Goal: Complete application form: Complete application form

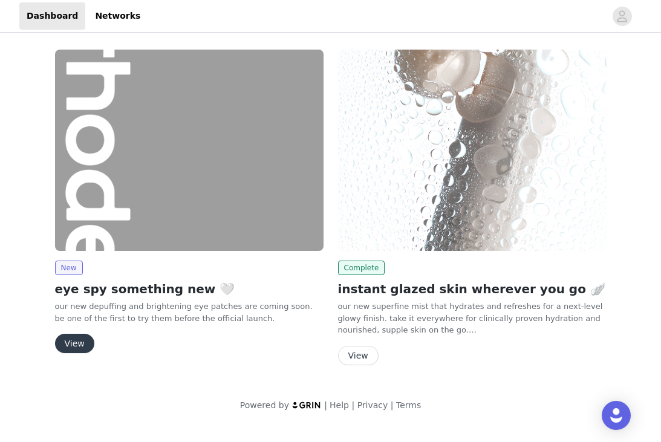
click at [76, 345] on button "View" at bounding box center [74, 343] width 39 height 19
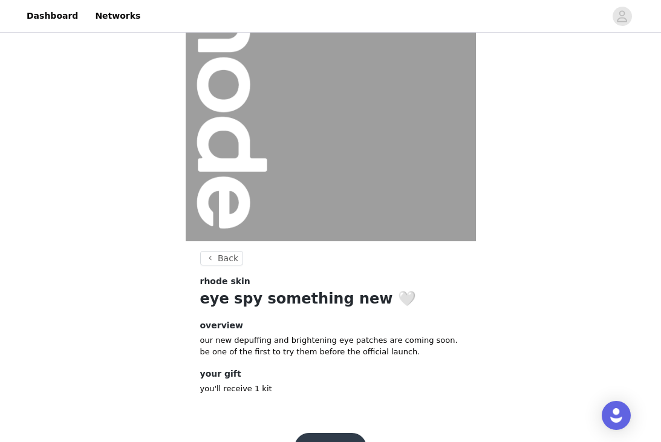
scroll to position [119, 0]
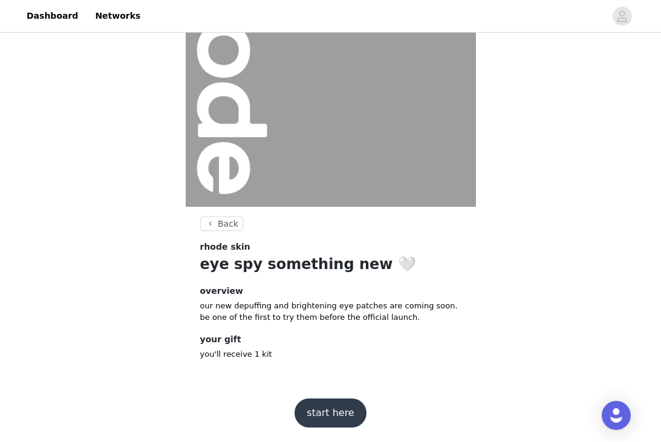
click at [317, 414] on button "start here" at bounding box center [329, 412] width 71 height 29
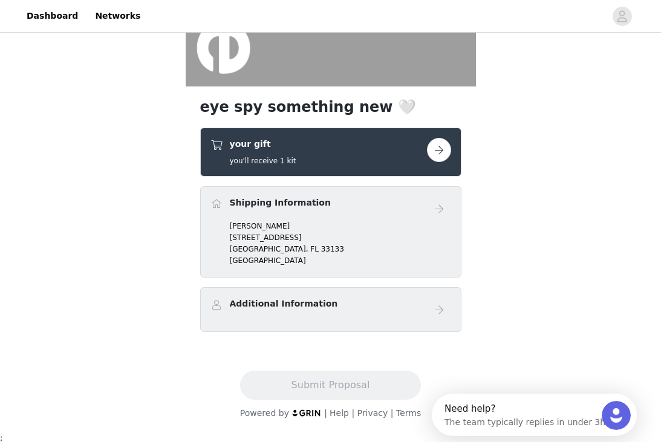
scroll to position [231, 0]
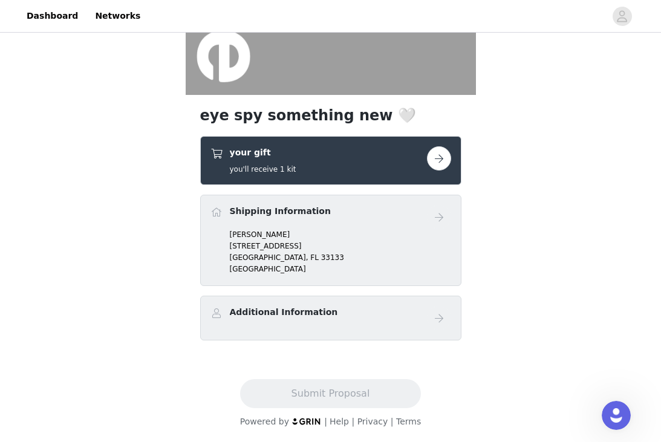
click at [364, 152] on div "your gift you'll receive 1 kit" at bounding box center [318, 160] width 216 height 28
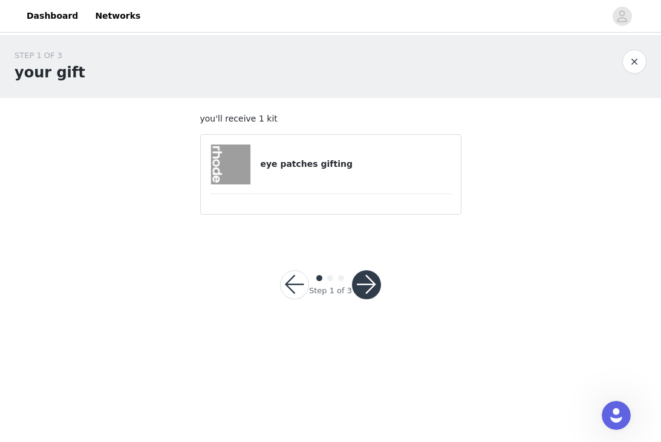
click at [308, 163] on h4 "eye patches gifting" at bounding box center [355, 164] width 190 height 13
click at [363, 289] on button "button" at bounding box center [366, 284] width 29 height 29
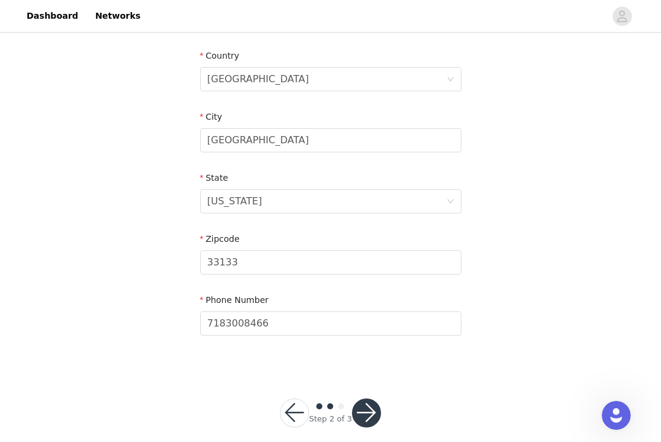
scroll to position [382, 0]
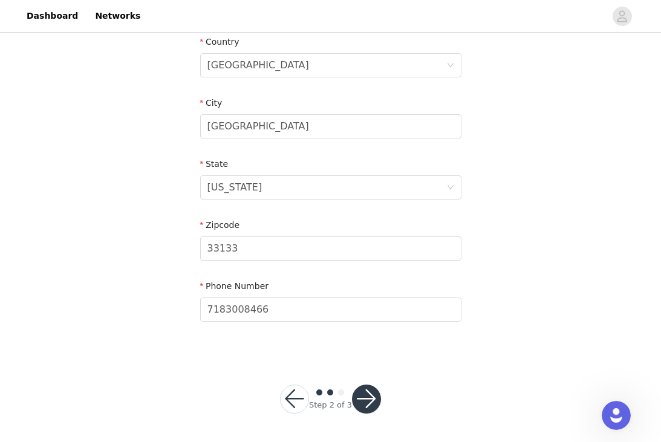
click at [369, 408] on button "button" at bounding box center [366, 398] width 29 height 29
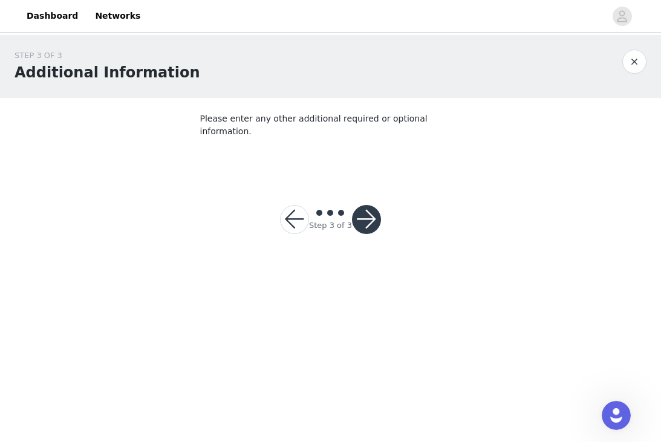
click at [352, 141] on section "Please enter any other additional required or optional information." at bounding box center [331, 137] width 290 height 78
click at [352, 161] on section "Please enter any other additional required or optional information." at bounding box center [331, 137] width 290 height 78
click at [362, 209] on button "button" at bounding box center [366, 219] width 29 height 29
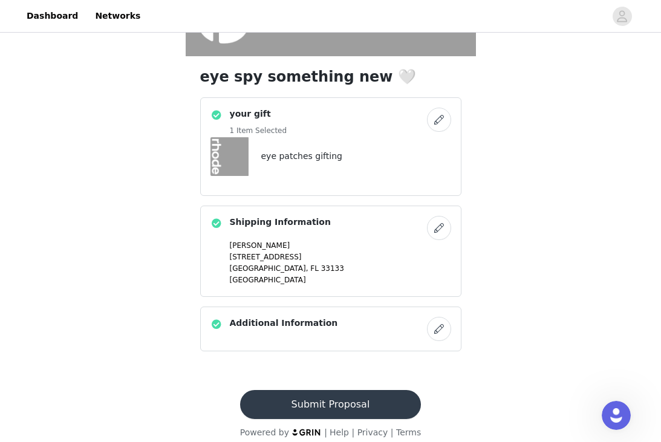
scroll to position [280, 0]
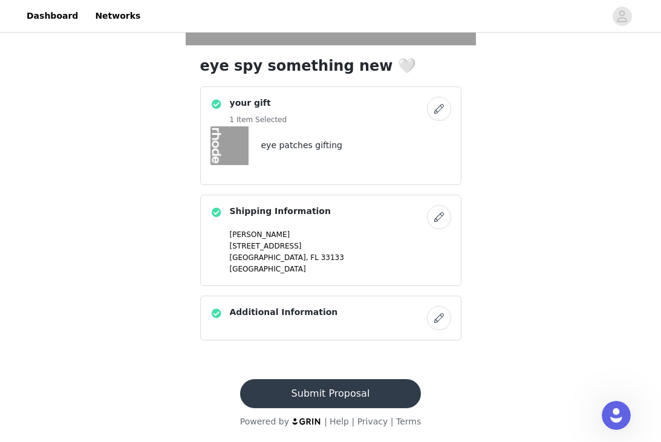
click at [360, 390] on button "Submit Proposal" at bounding box center [330, 393] width 181 height 29
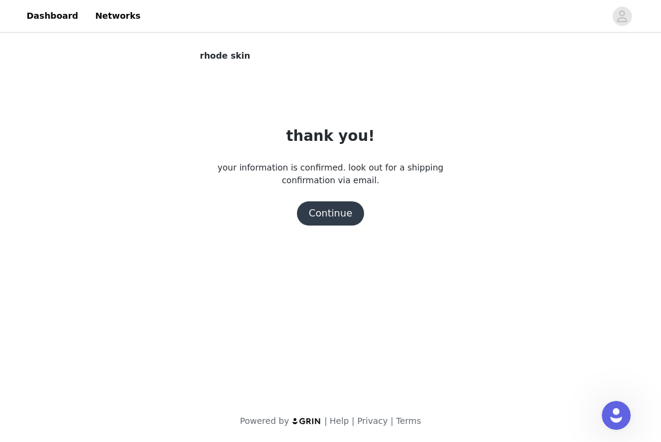
click at [322, 209] on button "Continue" at bounding box center [331, 213] width 68 height 24
